Goal: Information Seeking & Learning: Check status

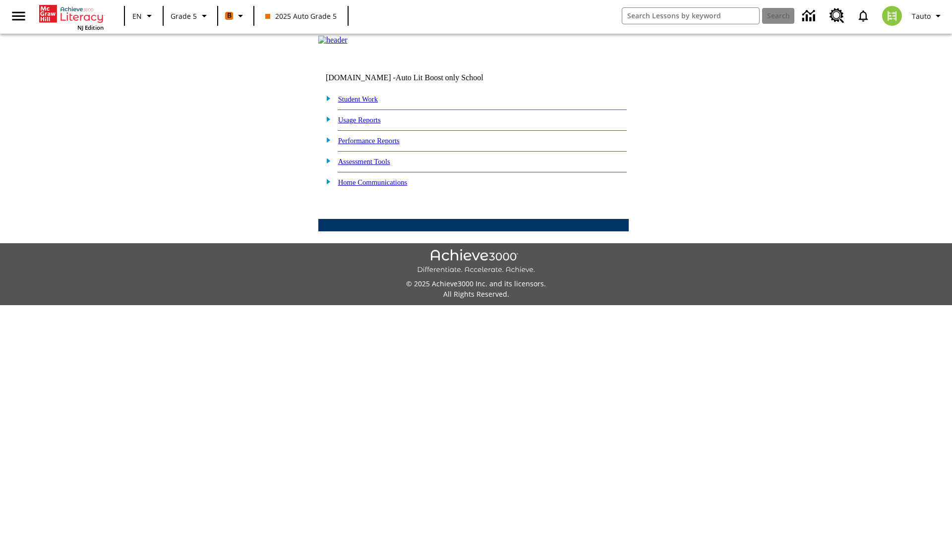
click at [379, 145] on link "Performance Reports" at bounding box center [368, 141] width 61 height 8
click at [0, 0] on link "How are my students performing on standards?" at bounding box center [0, 0] width 0 height 0
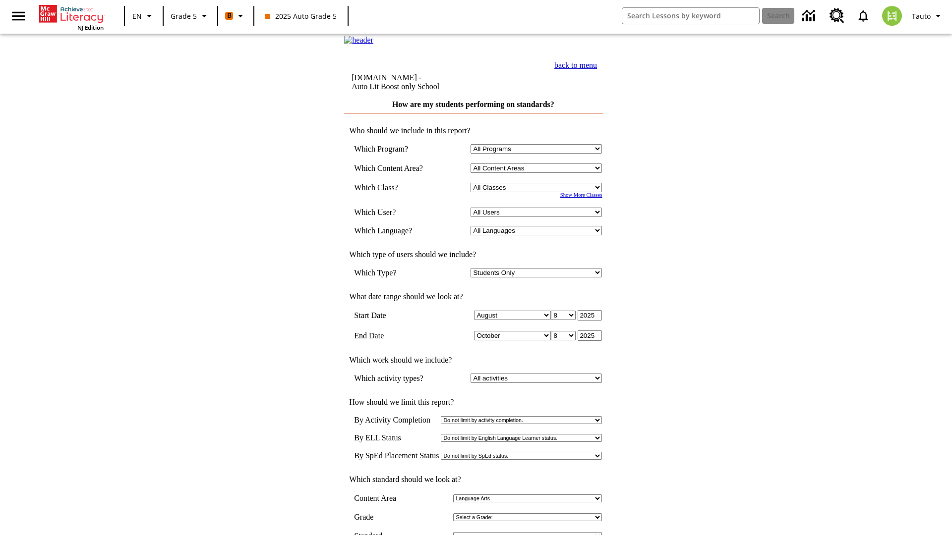
click at [538, 192] on select "Select a Class: All Classes 2025 Auto Grade 5 OL 2025 Auto Grade 6" at bounding box center [536, 187] width 131 height 9
select select "11133131"
click at [538, 217] on select "All Users Cat, Sautoen Cat, Sautoes Cat1, Sautoss Donotlogin, Sautoen Twoschool…" at bounding box center [536, 212] width 131 height 9
select select "21437107"
